Goal: Find specific page/section: Find specific page/section

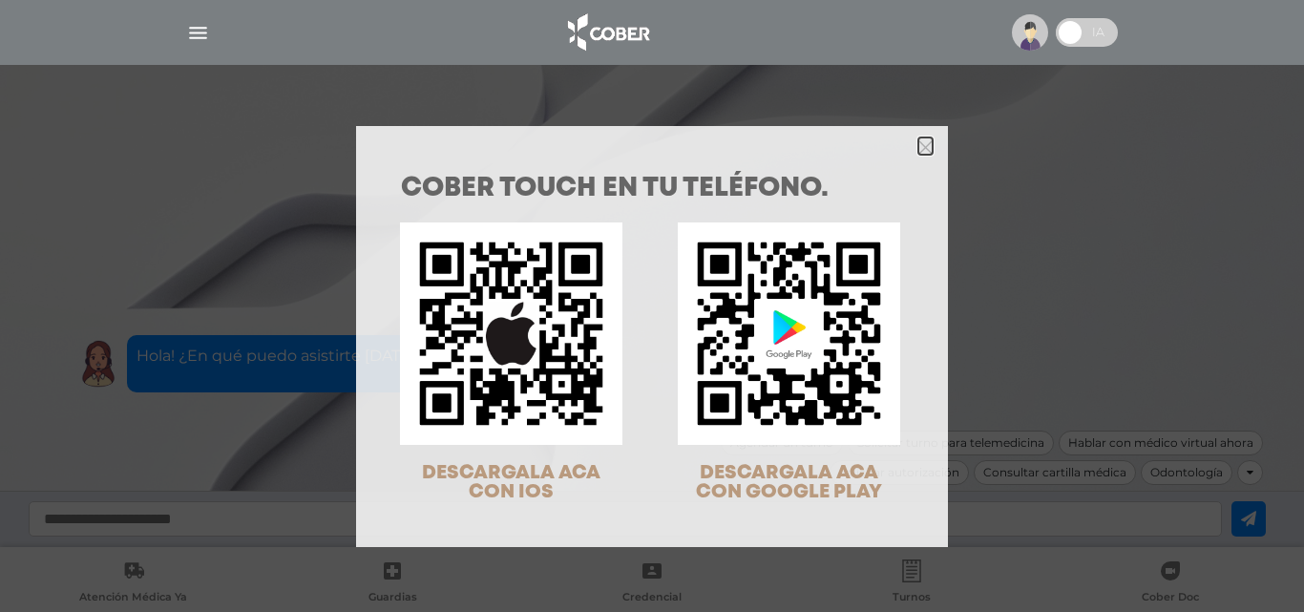
click at [922, 151] on polygon "Close" at bounding box center [925, 147] width 14 height 14
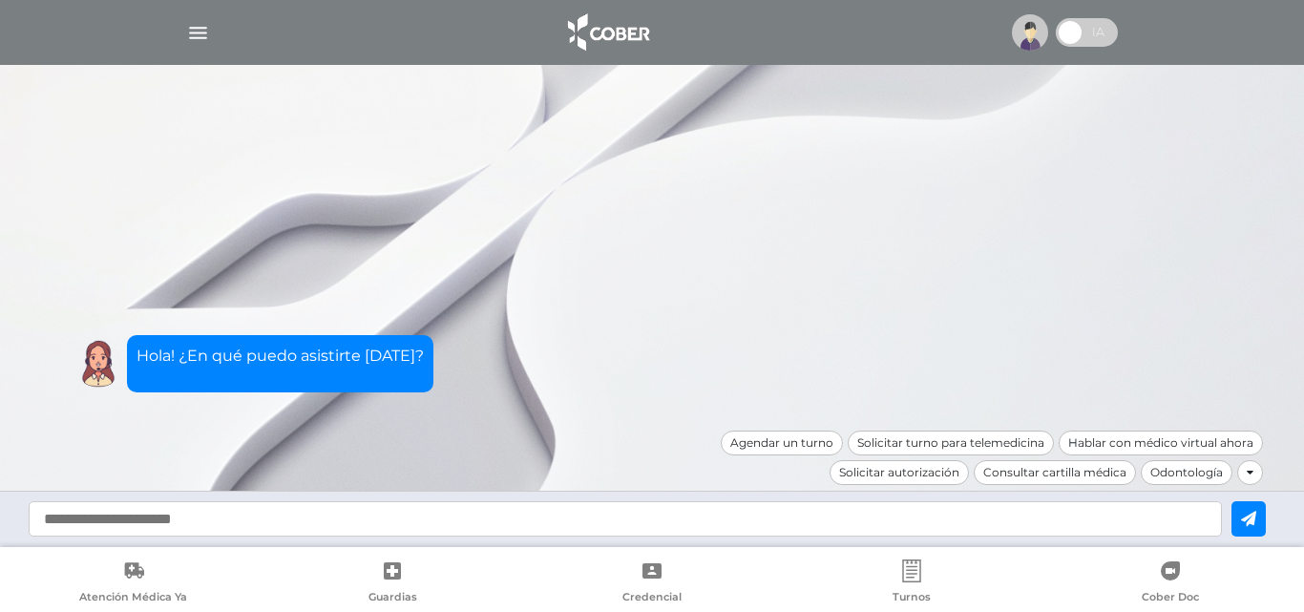
click at [1030, 32] on img at bounding box center [1030, 32] width 36 height 36
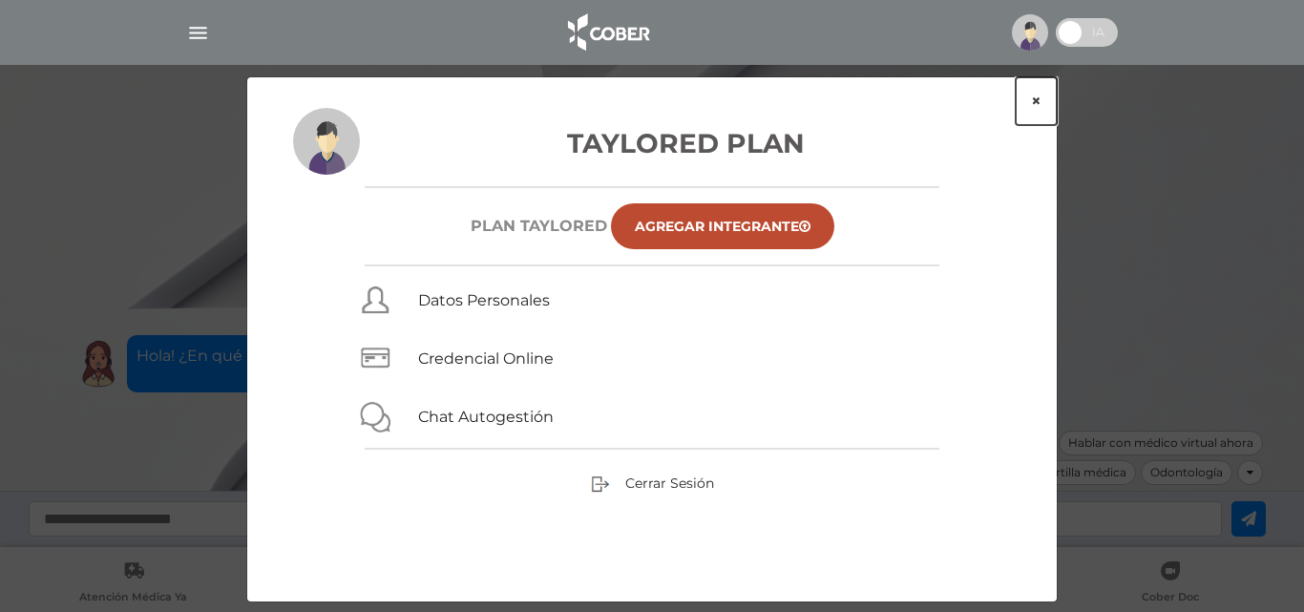
click at [1041, 99] on button "×" at bounding box center [1036, 101] width 41 height 48
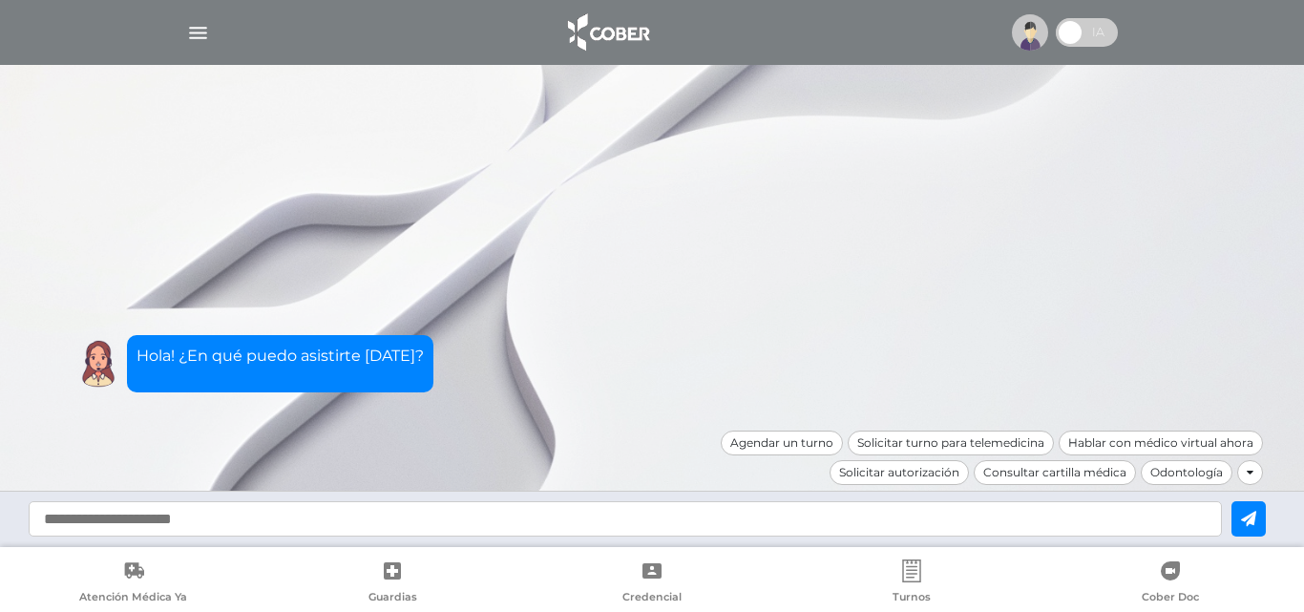
click at [199, 32] on img "button" at bounding box center [198, 33] width 24 height 24
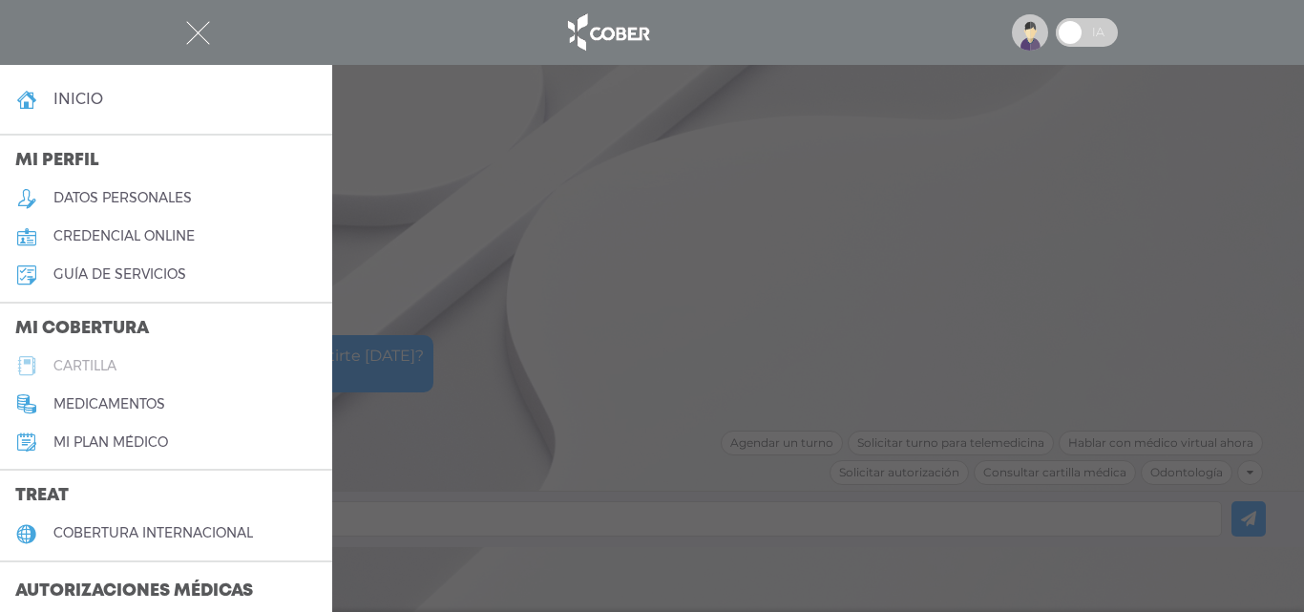
click at [95, 367] on h5 "cartilla" at bounding box center [84, 366] width 63 height 16
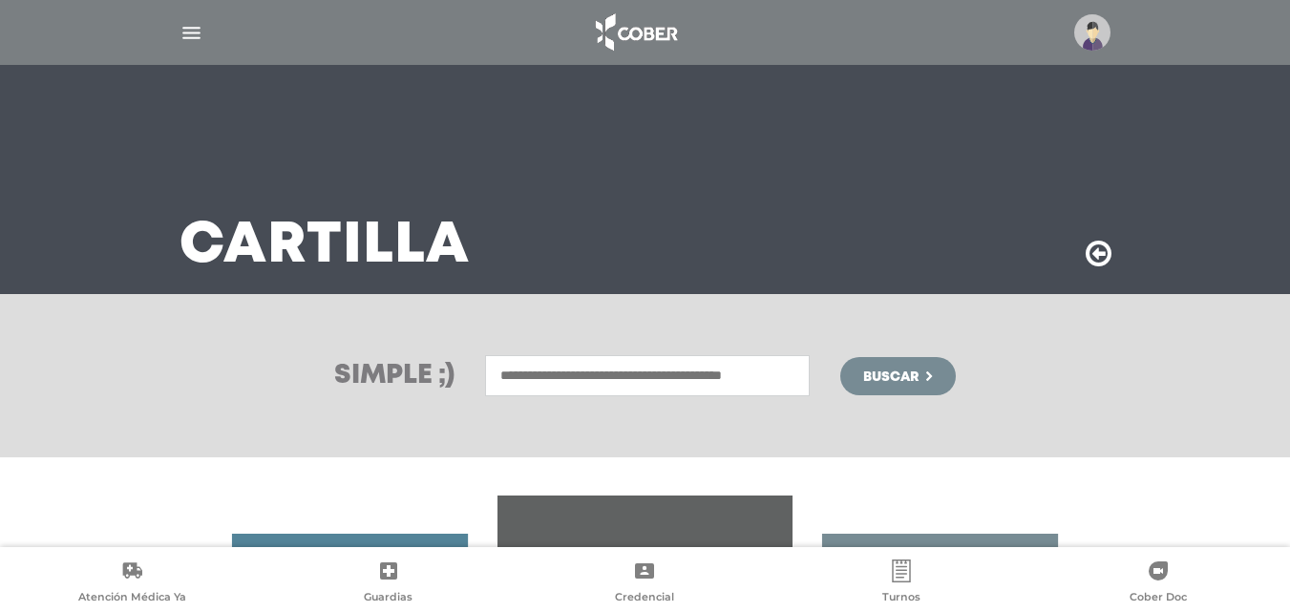
click at [548, 370] on input "text" at bounding box center [647, 375] width 325 height 41
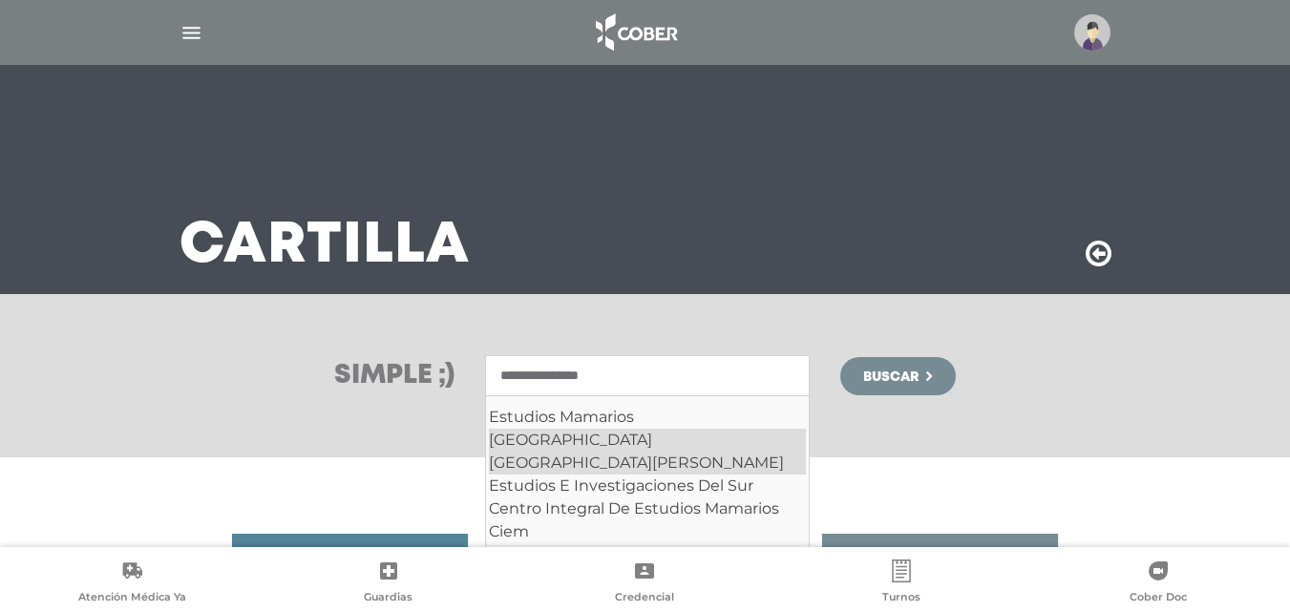
click at [766, 442] on div "[GEOGRAPHIC_DATA] [GEOGRAPHIC_DATA][PERSON_NAME]" at bounding box center [647, 452] width 317 height 46
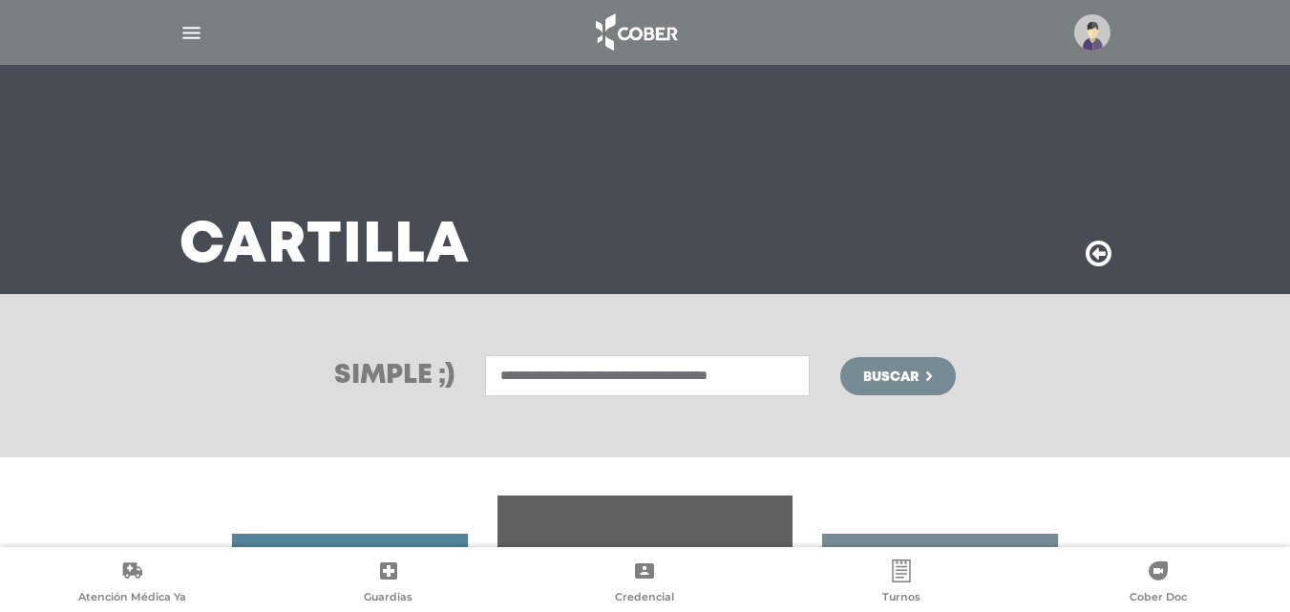
type input "**********"
click at [913, 379] on span "Buscar" at bounding box center [890, 376] width 55 height 13
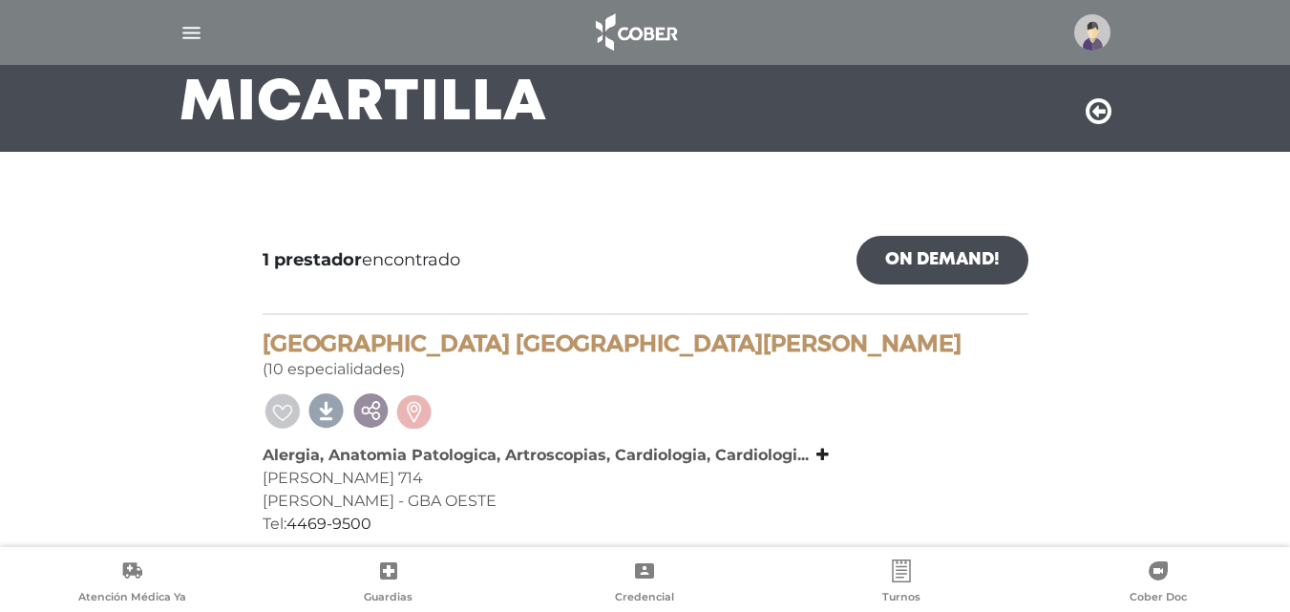
scroll to position [163, 0]
